Goal: Task Accomplishment & Management: Complete application form

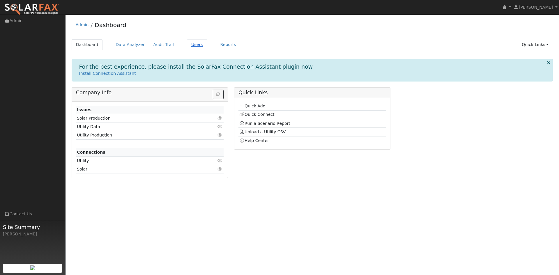
click at [207, 47] on link "Users" at bounding box center [197, 44] width 20 height 11
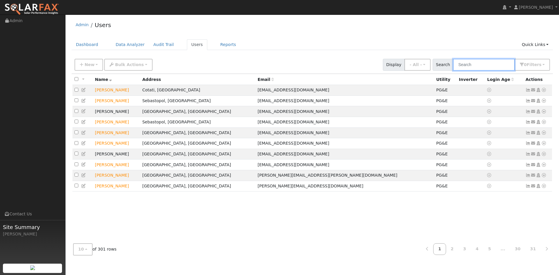
click at [466, 71] on input "text" at bounding box center [484, 65] width 62 height 12
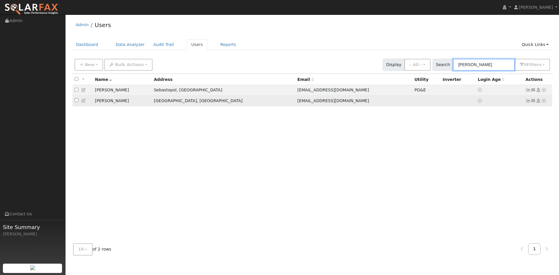
type input "Reid"
click at [125, 106] on td "Naomi Reid" at bounding box center [122, 100] width 59 height 11
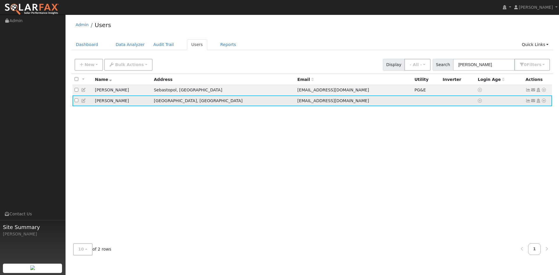
click at [85, 103] on icon at bounding box center [83, 101] width 5 height 4
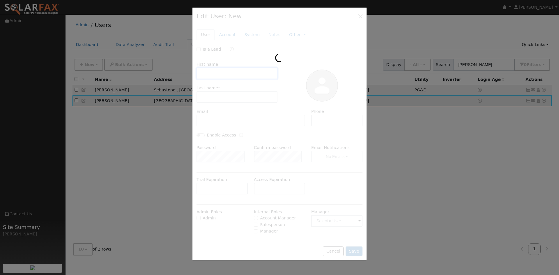
type input "11/18/2025"
type input "Naomi"
type input "Reid"
type input "yomee100@gmail.com"
type input "347-677-3479"
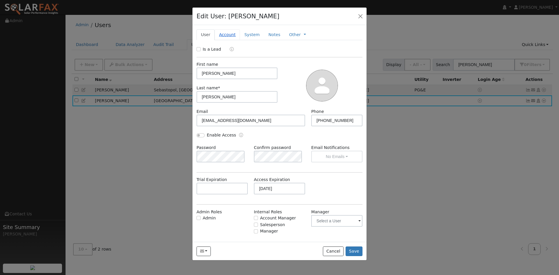
click at [229, 40] on link "Account" at bounding box center [227, 34] width 25 height 11
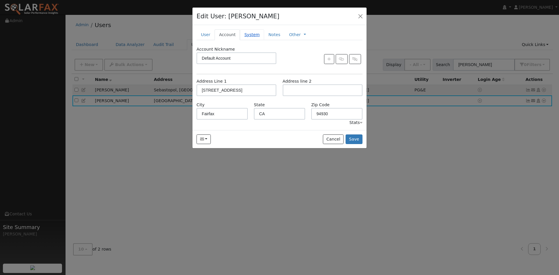
click at [262, 40] on link "System" at bounding box center [252, 34] width 24 height 11
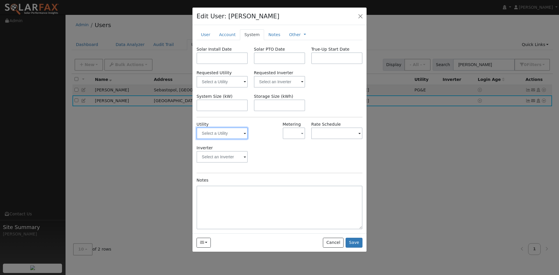
click at [222, 139] on input "text" at bounding box center [222, 134] width 51 height 12
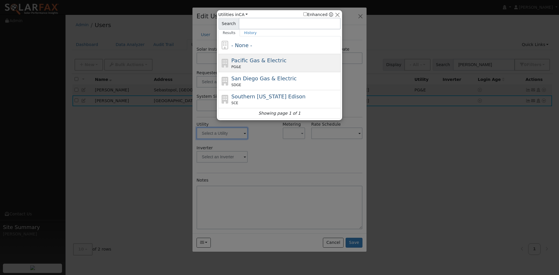
click at [259, 63] on span "Pacific Gas & Electric" at bounding box center [258, 60] width 55 height 6
type input "PG&E"
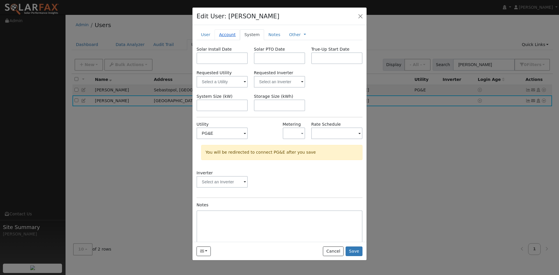
click at [229, 40] on link "Account" at bounding box center [227, 34] width 25 height 11
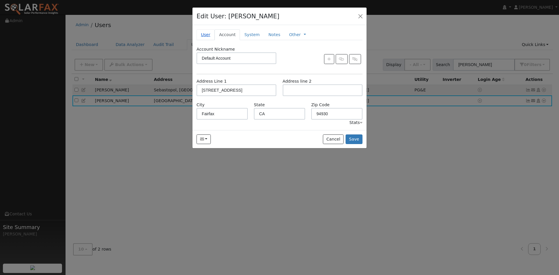
click at [205, 40] on link "User" at bounding box center [206, 34] width 18 height 11
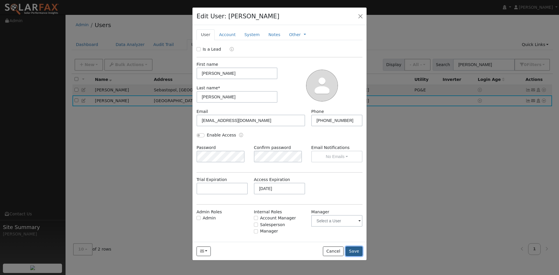
click at [354, 256] on button "Save" at bounding box center [354, 252] width 17 height 10
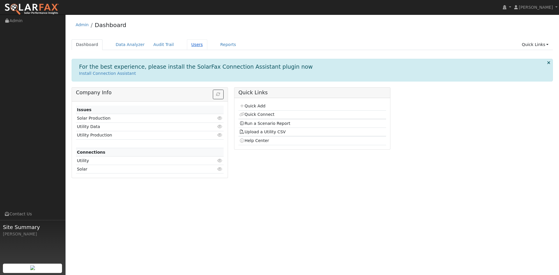
click at [207, 48] on link "Users" at bounding box center [197, 44] width 20 height 11
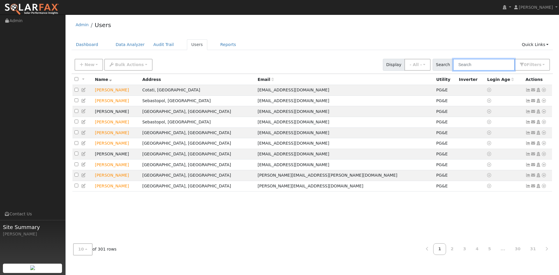
click at [455, 71] on input "text" at bounding box center [484, 65] width 62 height 12
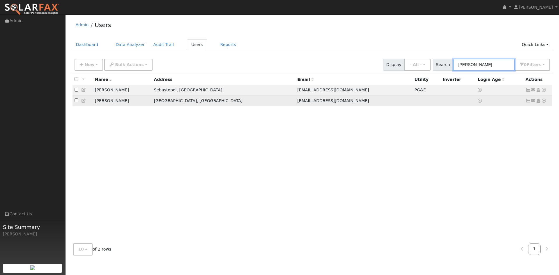
type input "reid"
click at [86, 103] on icon at bounding box center [83, 101] width 5 height 4
type input "11/18/2025"
type input "Naomi"
type input "Reid"
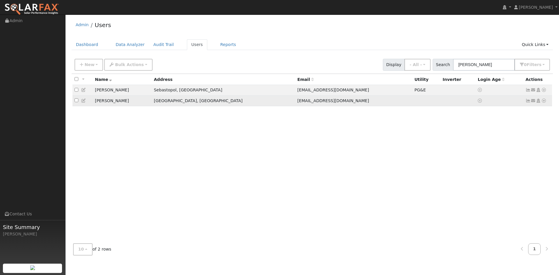
type input "[EMAIL_ADDRESS][DOMAIN_NAME]"
type input "[PHONE_NUMBER]"
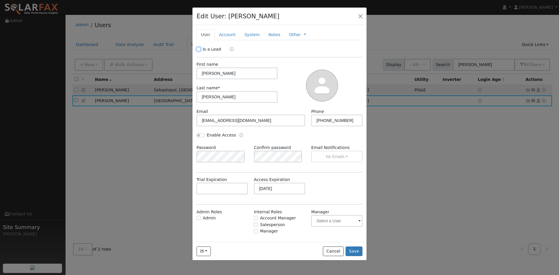
click at [199, 51] on input "Is a Lead" at bounding box center [199, 49] width 4 height 4
checkbox input "true"
click at [233, 40] on link "Account" at bounding box center [227, 34] width 25 height 11
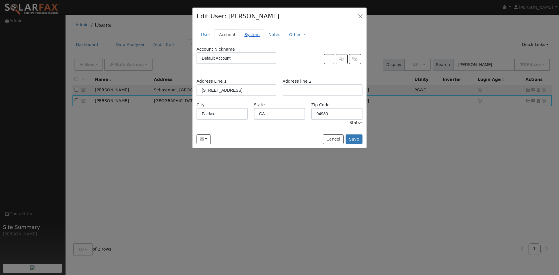
click at [261, 40] on link "System" at bounding box center [252, 34] width 24 height 11
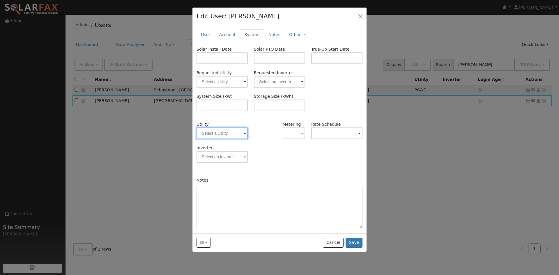
click at [224, 139] on input "text" at bounding box center [222, 134] width 51 height 12
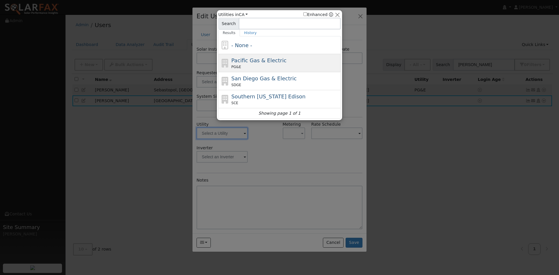
click at [244, 63] on span "Pacific Gas & Electric" at bounding box center [258, 60] width 55 height 6
type input "PG&E"
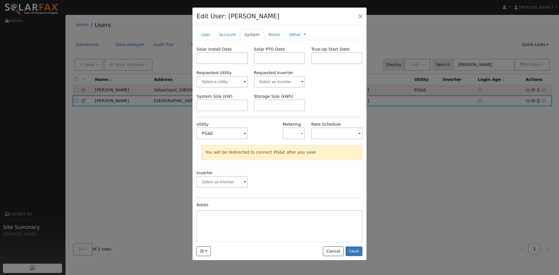
click at [304, 194] on div "Inverter" at bounding box center [280, 182] width 172 height 24
click at [351, 256] on button "Save" at bounding box center [354, 252] width 17 height 10
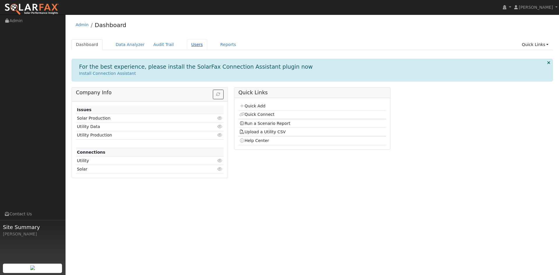
click at [207, 45] on link "Users" at bounding box center [197, 44] width 20 height 11
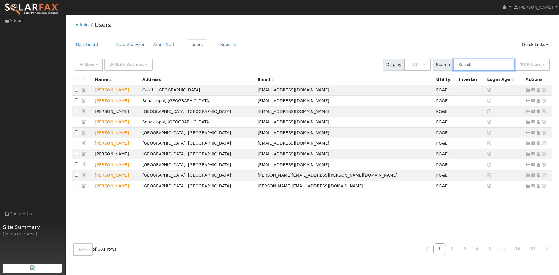
click at [459, 71] on input "text" at bounding box center [484, 65] width 62 height 12
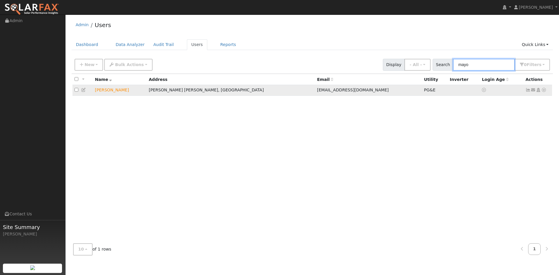
type input "mayo"
click at [541, 92] on icon at bounding box center [543, 90] width 5 height 4
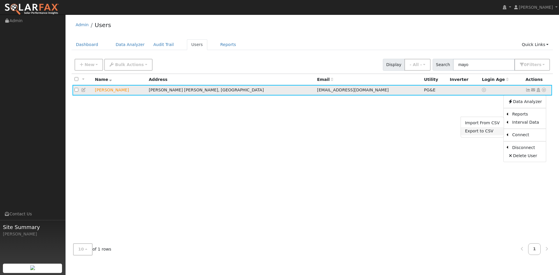
click at [473, 135] on link "Export to CSV" at bounding box center [482, 131] width 43 height 8
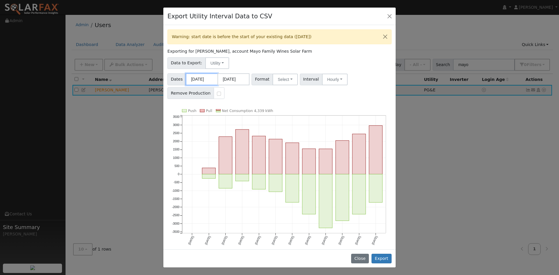
click at [199, 85] on input "[DATE]" at bounding box center [202, 79] width 32 height 12
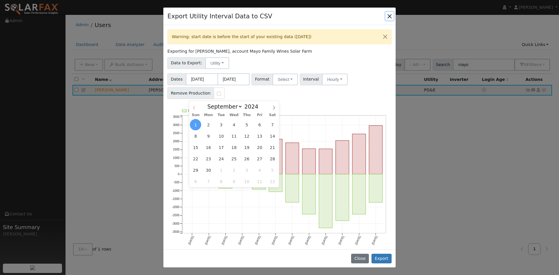
click at [193, 106] on icon at bounding box center [194, 108] width 4 height 4
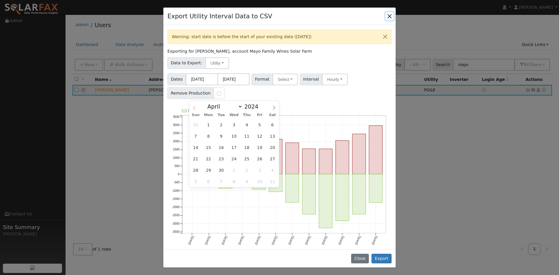
click at [193, 106] on icon at bounding box center [194, 108] width 4 height 4
select select "0"
click at [244, 85] on input "[DATE]" at bounding box center [233, 79] width 32 height 12
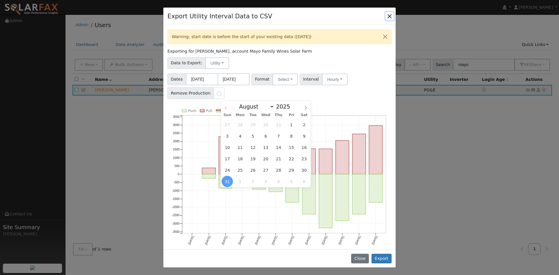
click at [226, 106] on icon at bounding box center [226, 108] width 4 height 4
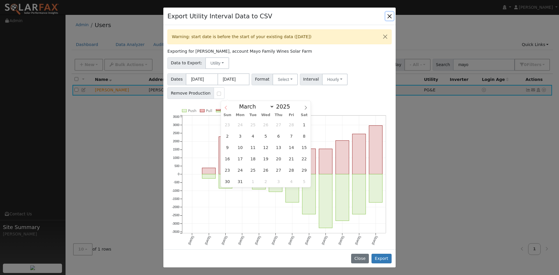
click at [226, 106] on icon at bounding box center [226, 108] width 4 height 4
click at [226, 105] on span at bounding box center [226, 106] width 10 height 10
select select "0"
click at [226, 105] on span at bounding box center [226, 106] width 10 height 10
type input "2024"
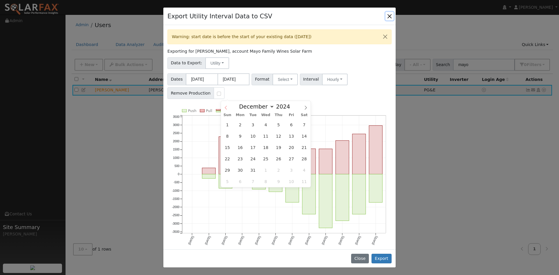
click at [226, 105] on span at bounding box center [226, 106] width 10 height 10
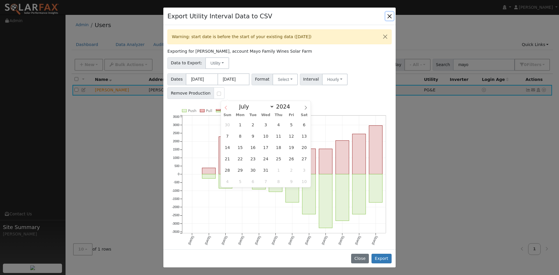
click at [226, 105] on span at bounding box center [226, 106] width 10 height 10
click at [213, 85] on input "[DATE]" at bounding box center [202, 79] width 32 height 12
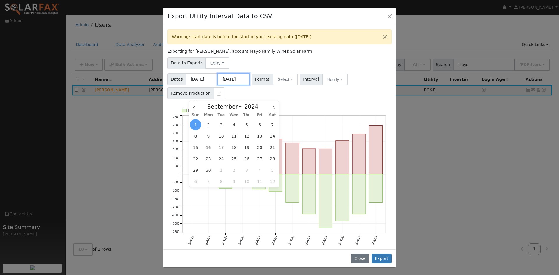
click at [240, 85] on input "[DATE]" at bounding box center [233, 79] width 32 height 12
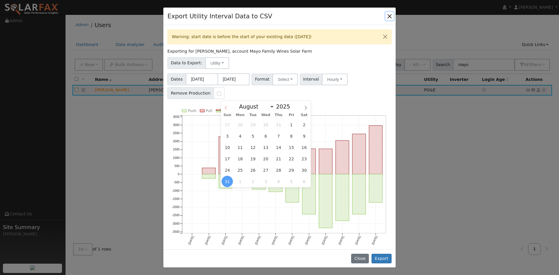
click at [227, 107] on icon at bounding box center [226, 108] width 4 height 4
click at [227, 106] on icon at bounding box center [226, 108] width 4 height 4
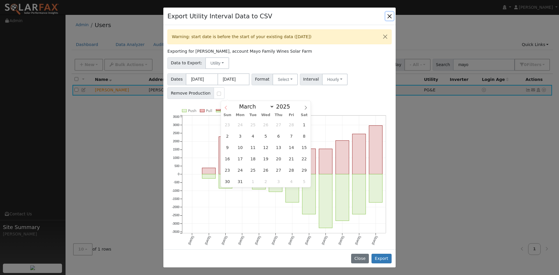
click at [227, 106] on icon at bounding box center [226, 108] width 4 height 4
select select "0"
click at [227, 106] on icon at bounding box center [226, 108] width 4 height 4
type input "2024"
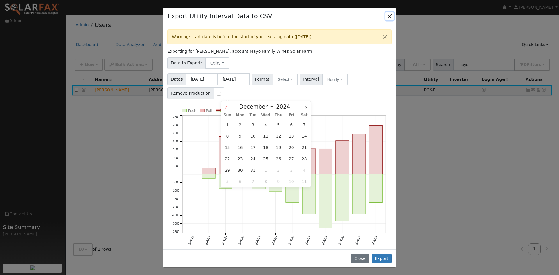
click at [227, 106] on icon at bounding box center [226, 108] width 4 height 4
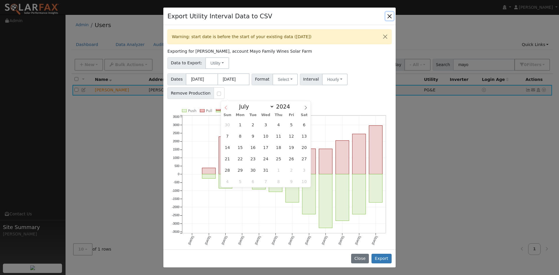
click at [227, 106] on icon at bounding box center [226, 108] width 4 height 4
select select "5"
click at [227, 181] on span "30" at bounding box center [227, 181] width 11 height 11
type input "[DATE]"
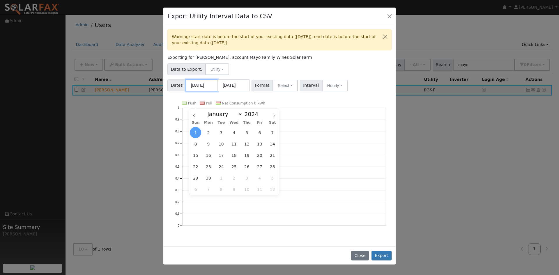
click at [203, 91] on input "[DATE]" at bounding box center [202, 85] width 32 height 12
click at [196, 115] on icon at bounding box center [194, 116] width 4 height 4
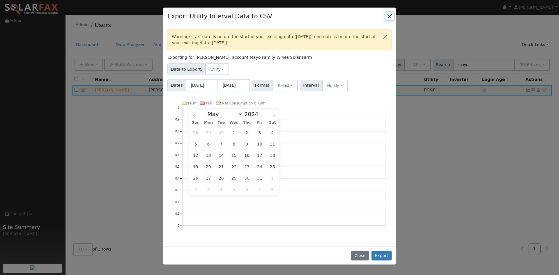
click at [196, 115] on icon at bounding box center [194, 116] width 4 height 4
select select "0"
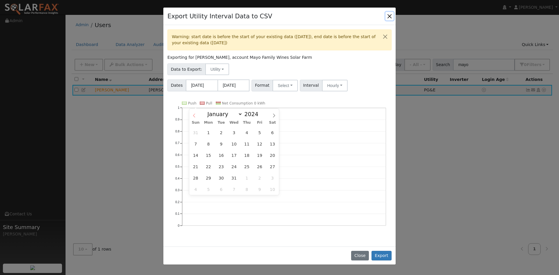
click at [196, 115] on icon at bounding box center [194, 116] width 4 height 4
type input "2023"
click at [196, 115] on icon at bounding box center [194, 116] width 4 height 4
select select "10"
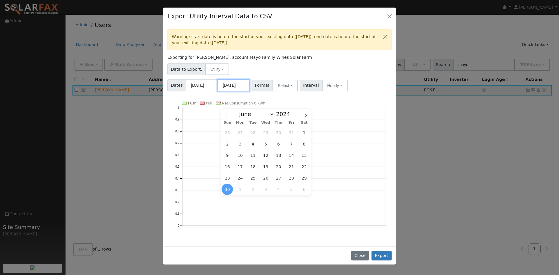
click at [244, 91] on input "[DATE]" at bounding box center [233, 85] width 32 height 12
click at [307, 114] on icon at bounding box center [306, 116] width 4 height 4
click at [306, 114] on icon at bounding box center [306, 116] width 4 height 4
click at [305, 114] on icon at bounding box center [306, 116] width 4 height 4
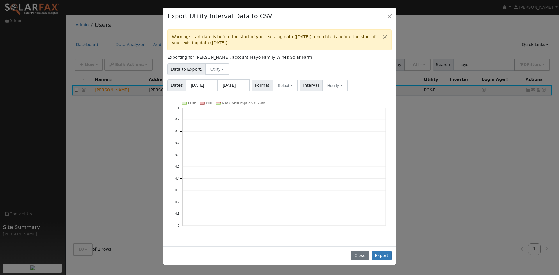
click at [318, 251] on div "Close Export" at bounding box center [279, 256] width 232 height 18
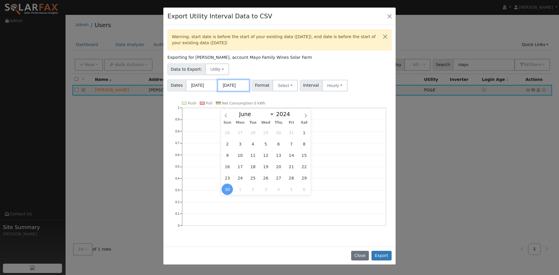
click at [238, 91] on input "[DATE]" at bounding box center [233, 85] width 32 height 12
click at [305, 113] on span at bounding box center [306, 114] width 10 height 10
click at [305, 114] on icon at bounding box center [306, 116] width 2 height 4
click at [304, 114] on icon at bounding box center [306, 116] width 4 height 4
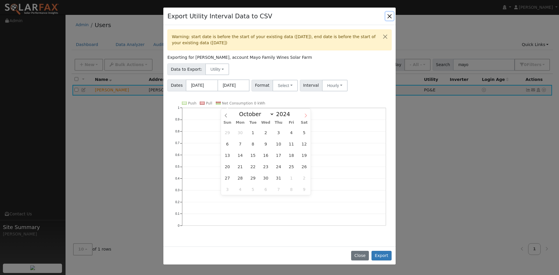
click at [304, 114] on icon at bounding box center [306, 116] width 4 height 4
click at [227, 116] on icon at bounding box center [226, 116] width 4 height 4
select select "8"
click at [240, 178] on span "30" at bounding box center [239, 177] width 11 height 11
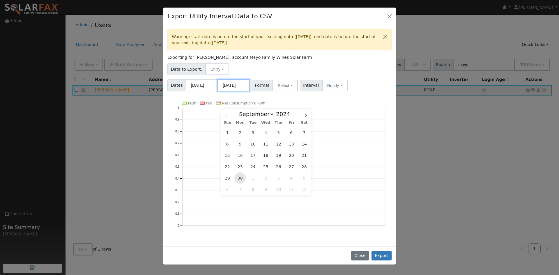
type input "[DATE]"
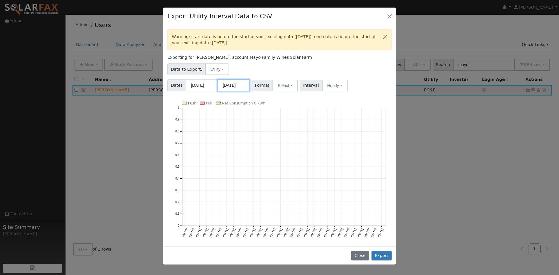
click at [236, 91] on input "[DATE]" at bounding box center [233, 85] width 32 height 12
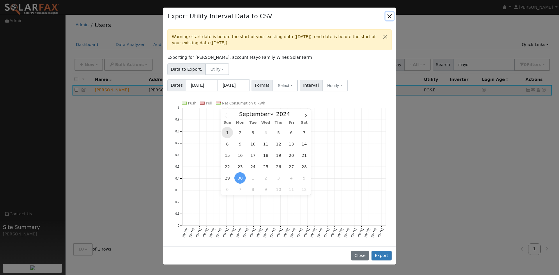
scroll to position [0, 0]
drag, startPoint x: 227, startPoint y: 132, endPoint x: 241, endPoint y: 158, distance: 29.6
click at [240, 155] on div "1 2 3 4 5 6 7 8 9 10 11 12 13 14 15 16 17 18 19 20 21 22 23 24 25 26 27 28 29 3…" at bounding box center [266, 161] width 90 height 68
drag, startPoint x: 240, startPoint y: 177, endPoint x: 235, endPoint y: 165, distance: 12.4
click at [239, 177] on span "30" at bounding box center [239, 177] width 11 height 11
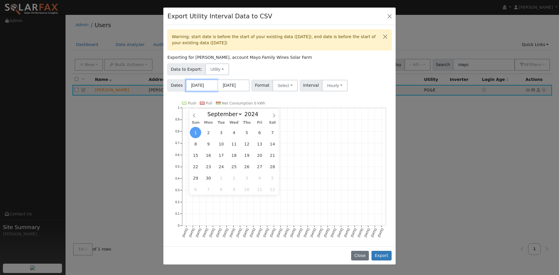
click at [208, 91] on input "[DATE]" at bounding box center [202, 85] width 32 height 12
click at [194, 115] on icon at bounding box center [194, 116] width 4 height 4
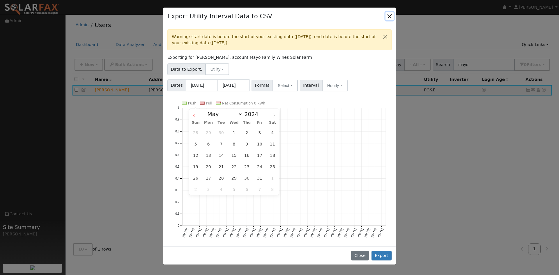
click at [194, 115] on icon at bounding box center [194, 116] width 2 height 4
click at [194, 114] on icon at bounding box center [194, 116] width 4 height 4
click at [194, 113] on span at bounding box center [194, 114] width 10 height 10
select select "0"
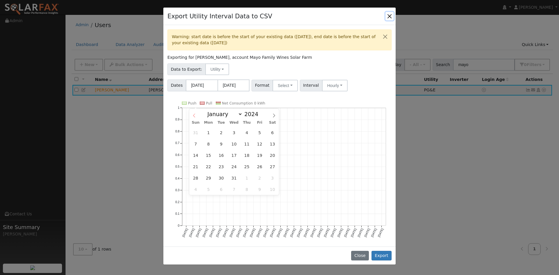
click at [194, 113] on span at bounding box center [194, 114] width 10 height 10
type input "2023"
click at [194, 113] on span at bounding box center [194, 114] width 10 height 10
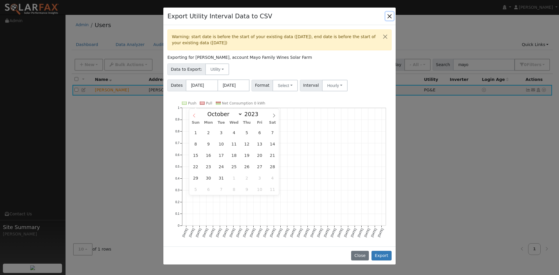
select select "8"
click at [273, 177] on span "30" at bounding box center [272, 177] width 11 height 11
type input "[DATE]"
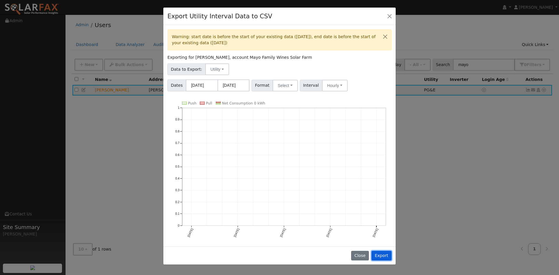
drag, startPoint x: 377, startPoint y: 256, endPoint x: 328, endPoint y: 159, distance: 108.7
click at [342, 181] on div "Export Utility Interval Data to CSV Warning: start date is before the start of …" at bounding box center [279, 136] width 233 height 258
click at [289, 91] on button "Select" at bounding box center [285, 86] width 25 height 12
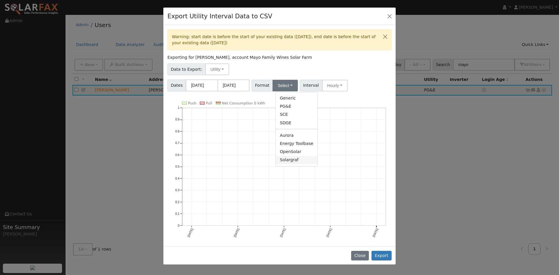
click at [297, 164] on link "Solargraf" at bounding box center [297, 160] width 42 height 8
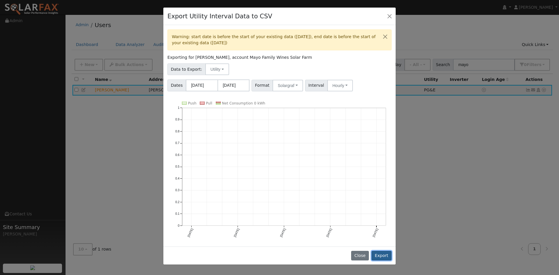
click at [382, 251] on button "Export" at bounding box center [381, 256] width 20 height 10
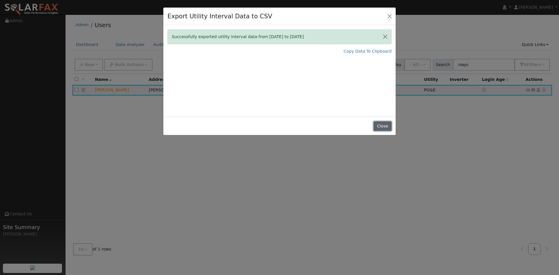
click at [381, 131] on button "Close" at bounding box center [383, 126] width 18 height 10
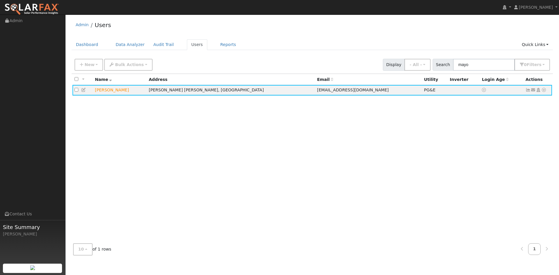
click at [348, 44] on ul "Dashboard Data Analyzer Audit Trail Users Reports Quick Links Quick Add Quick C…" at bounding box center [313, 44] width 482 height 11
drag, startPoint x: 455, startPoint y: 70, endPoint x: 439, endPoint y: 70, distance: 16.0
click at [453, 70] on input "mayo" at bounding box center [484, 65] width 62 height 12
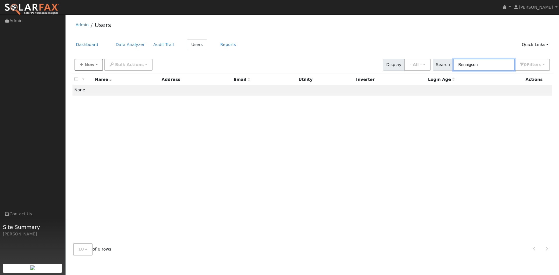
type input "Bennigson"
click at [94, 67] on span "New" at bounding box center [89, 64] width 10 height 5
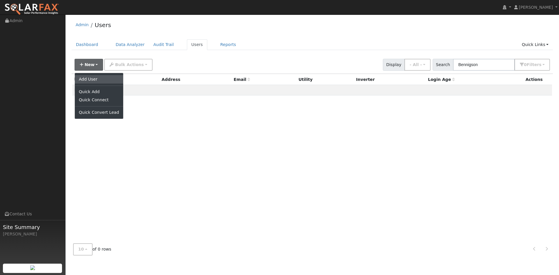
click at [94, 83] on link "Add User" at bounding box center [99, 79] width 48 height 8
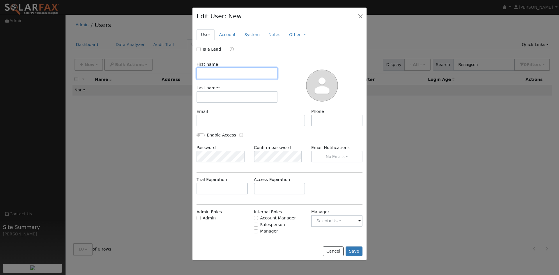
paste input "[PERSON_NAME]"
type input "[PERSON_NAME]"
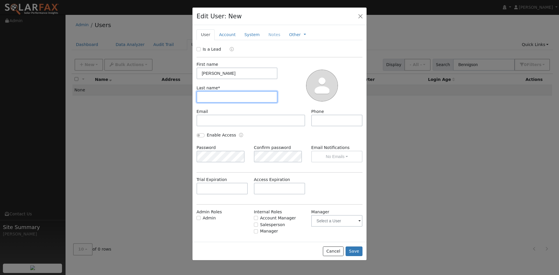
paste input "Bennigson"
type input "Bennigson"
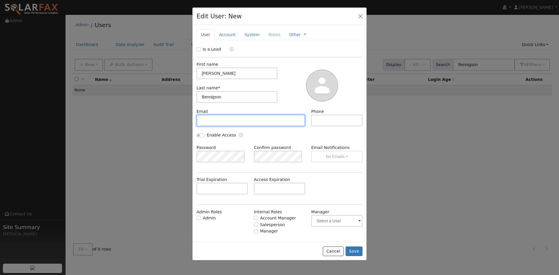
click at [230, 126] on input "text" at bounding box center [251, 121] width 109 height 12
paste input "[EMAIL_ADDRESS][DOMAIN_NAME]"
type input "[EMAIL_ADDRESS][DOMAIN_NAME]"
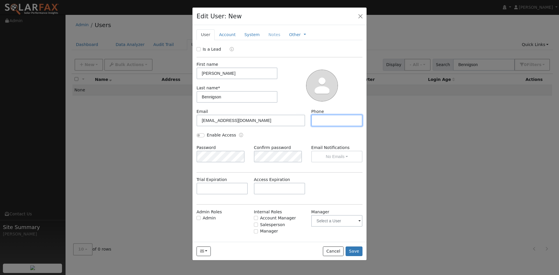
click at [313, 126] on input "text" at bounding box center [336, 121] width 51 height 12
paste input "[PHONE_NUMBER]"
type input "[PHONE_NUMBER]"
click at [236, 40] on link "Account" at bounding box center [227, 34] width 25 height 11
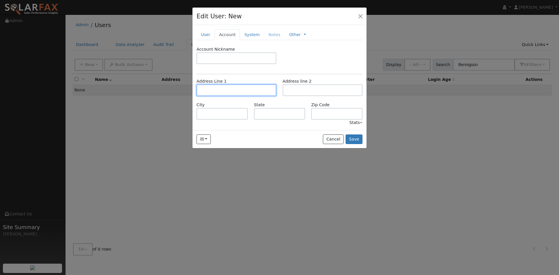
click at [230, 96] on input "text" at bounding box center [237, 90] width 80 height 12
paste input "[STREET_ADDRESS]"
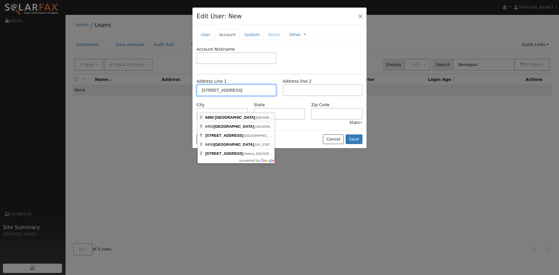
type input "[STREET_ADDRESS]"
type input "[GEOGRAPHIC_DATA]"
type input "CA"
type input "94611"
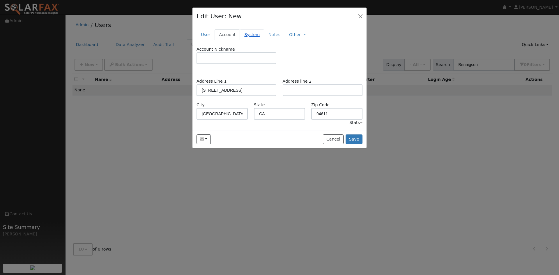
click at [260, 40] on link "System" at bounding box center [252, 34] width 24 height 11
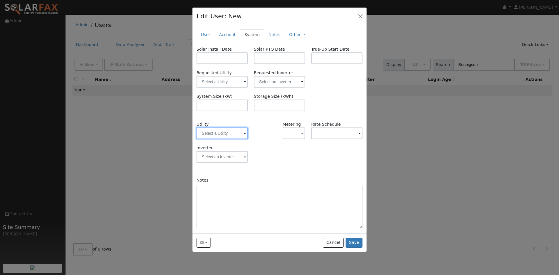
click at [240, 139] on input "text" at bounding box center [222, 134] width 51 height 12
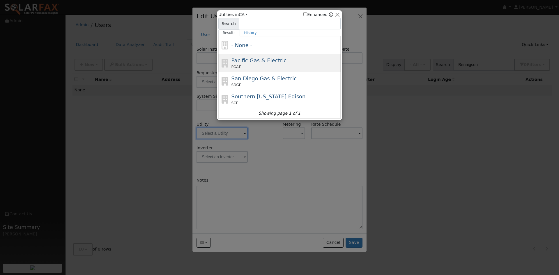
click at [267, 63] on span "Pacific Gas & Electric" at bounding box center [258, 60] width 55 height 6
type input "PG&E"
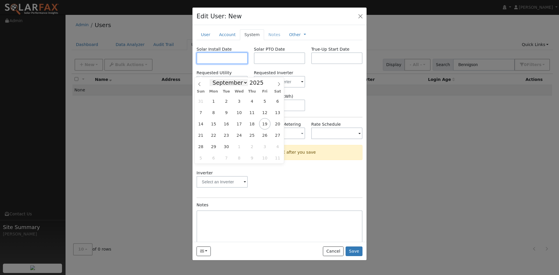
click at [235, 64] on input "text" at bounding box center [222, 58] width 51 height 12
type input "[DATE]"
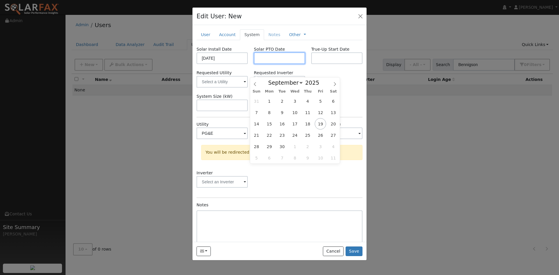
click at [264, 64] on input "text" at bounding box center [279, 58] width 51 height 12
type input "[DATE]"
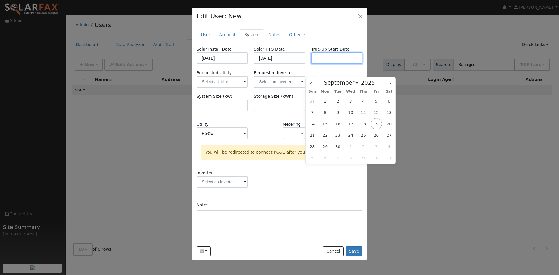
click at [321, 64] on input "text" at bounding box center [336, 58] width 51 height 12
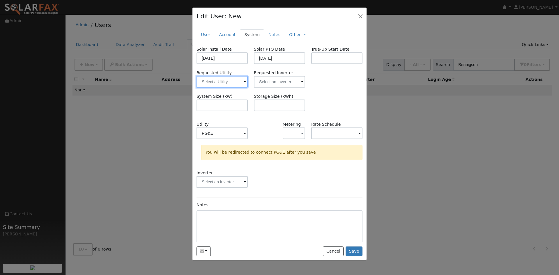
click at [233, 88] on input "text" at bounding box center [222, 82] width 51 height 12
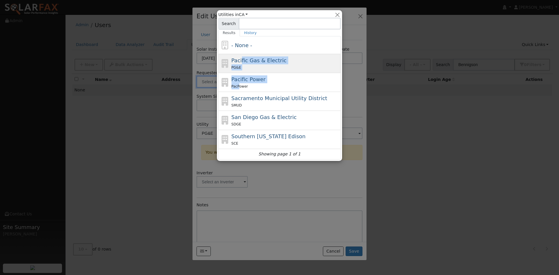
drag, startPoint x: 238, startPoint y: 89, endPoint x: 240, endPoint y: 62, distance: 27.5
click at [240, 63] on div "- None - Pacific Gas & Electric PG&E Pacific Power PacPower Sacramento Municipa…" at bounding box center [279, 97] width 122 height 123
click at [240, 62] on span "Pacific Gas & Electric" at bounding box center [258, 60] width 55 height 6
type input "Pacific Gas & Electric"
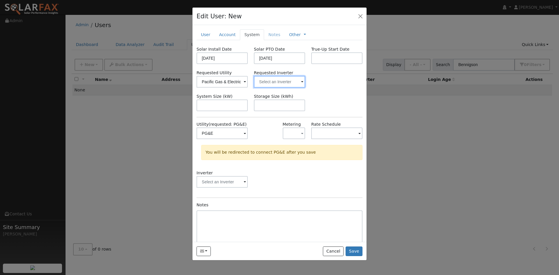
click at [276, 88] on input "text" at bounding box center [279, 82] width 51 height 12
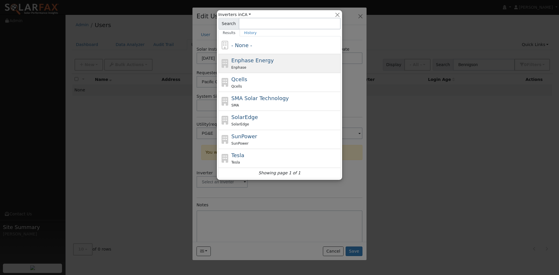
click at [267, 67] on div "Enphase" at bounding box center [285, 67] width 108 height 6
type input "Enphase Energy"
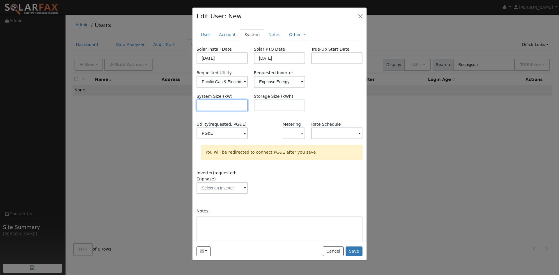
click at [231, 111] on input "text" at bounding box center [222, 106] width 51 height 12
type input "3.7"
click at [277, 111] on input "text" at bounding box center [279, 106] width 51 height 12
click at [299, 139] on button "button" at bounding box center [294, 134] width 22 height 12
click at [298, 171] on link "NEM" at bounding box center [302, 167] width 40 height 8
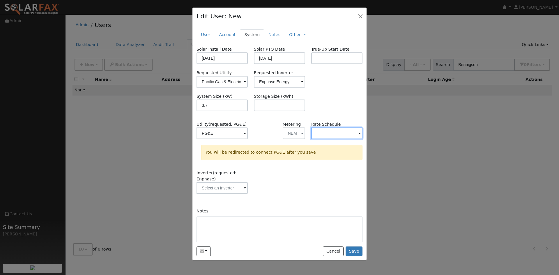
click at [325, 139] on input "text" at bounding box center [336, 134] width 51 height 12
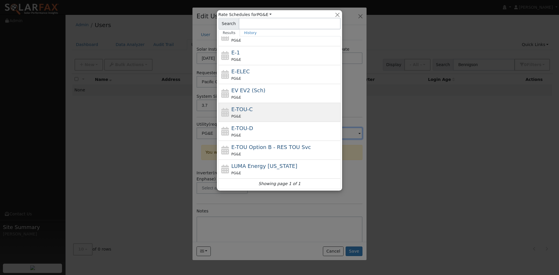
scroll to position [103, 0]
click at [277, 105] on div "E-TOU-C PG&E" at bounding box center [285, 112] width 108 height 14
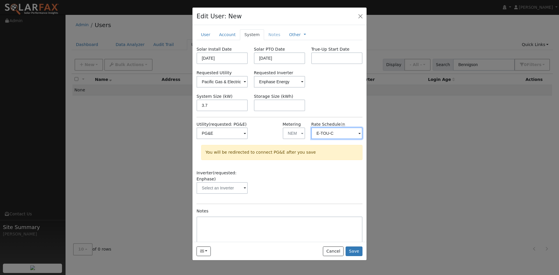
click at [330, 139] on input "E-TOU-C" at bounding box center [336, 134] width 51 height 12
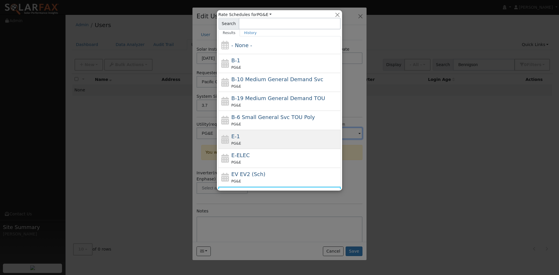
click at [264, 146] on div "PG&E" at bounding box center [285, 143] width 108 height 6
type input "E-1"
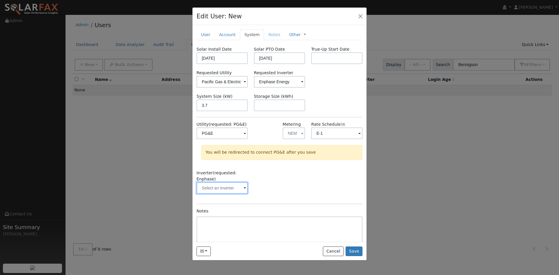
click at [233, 194] on input "text" at bounding box center [222, 188] width 51 height 12
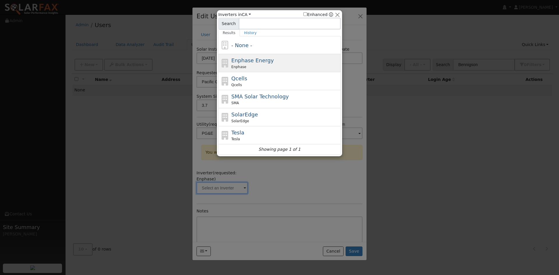
click at [256, 63] on span "Enphase Energy" at bounding box center [252, 60] width 43 height 6
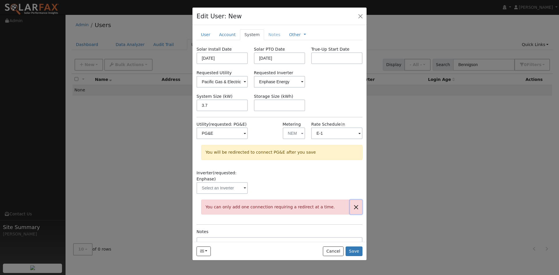
click at [350, 214] on button "button" at bounding box center [356, 207] width 12 height 14
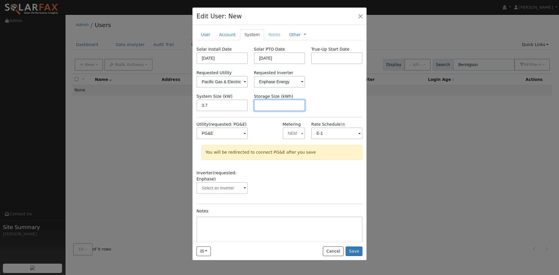
click at [284, 111] on input "text" at bounding box center [279, 106] width 51 height 12
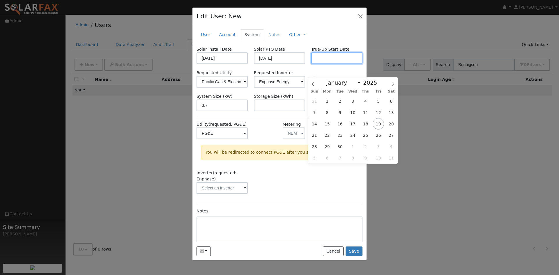
click at [328, 64] on input "text" at bounding box center [336, 58] width 51 height 12
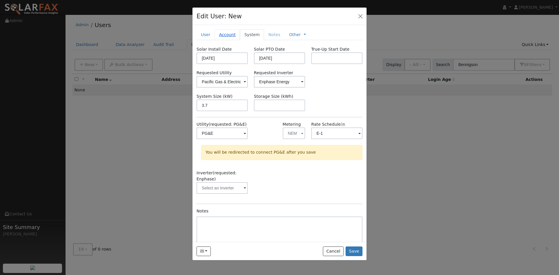
click at [235, 40] on link "Account" at bounding box center [227, 34] width 25 height 11
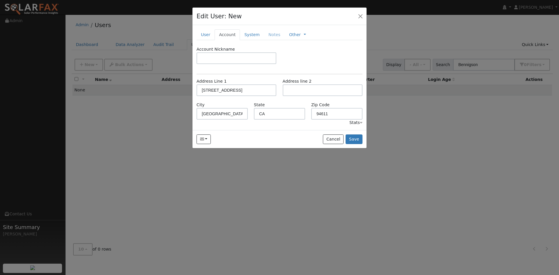
click at [285, 40] on li "Notes" at bounding box center [274, 34] width 21 height 10
click at [264, 40] on link "System" at bounding box center [252, 34] width 24 height 11
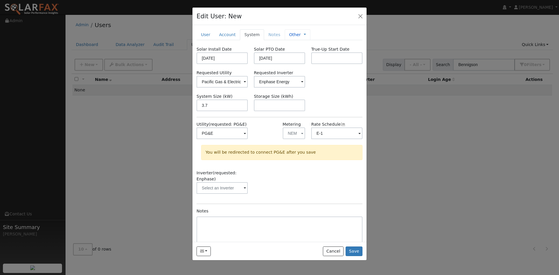
click at [301, 38] on link "Other" at bounding box center [295, 35] width 12 height 6
click at [283, 40] on li "Notes" at bounding box center [274, 34] width 21 height 10
click at [355, 256] on button "Save" at bounding box center [354, 252] width 17 height 10
